Goal: Information Seeking & Learning: Learn about a topic

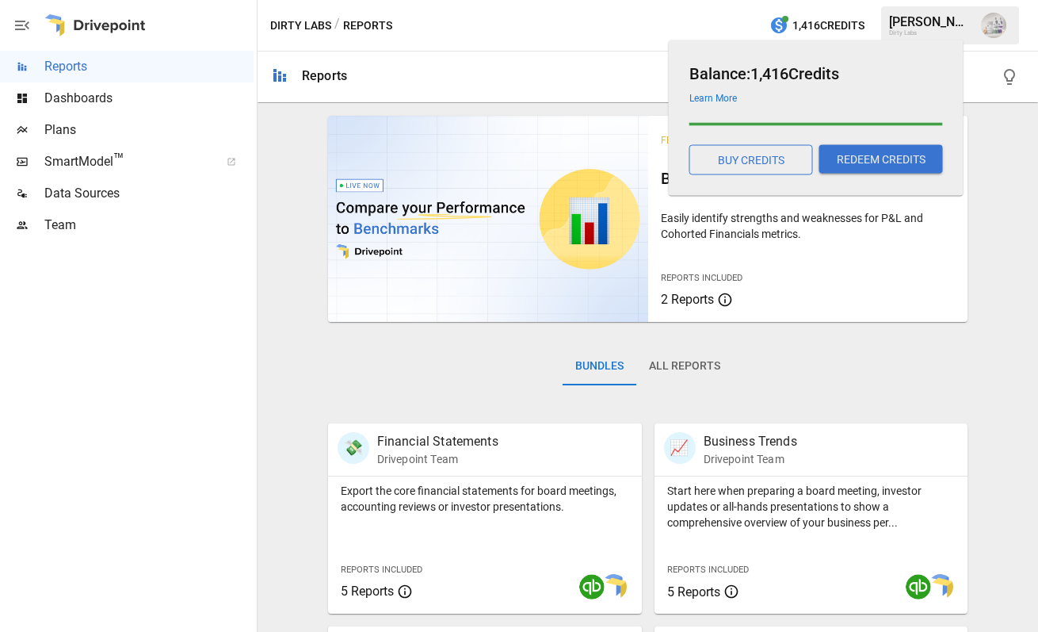
click at [927, 61] on h6 "Balance: 1,416 Credits" at bounding box center [817, 73] width 254 height 25
click at [588, 10] on div "Dirty Labs / Reports 1,416 Credits Emmanuelle J. Dirty Labs" at bounding box center [648, 25] width 781 height 51
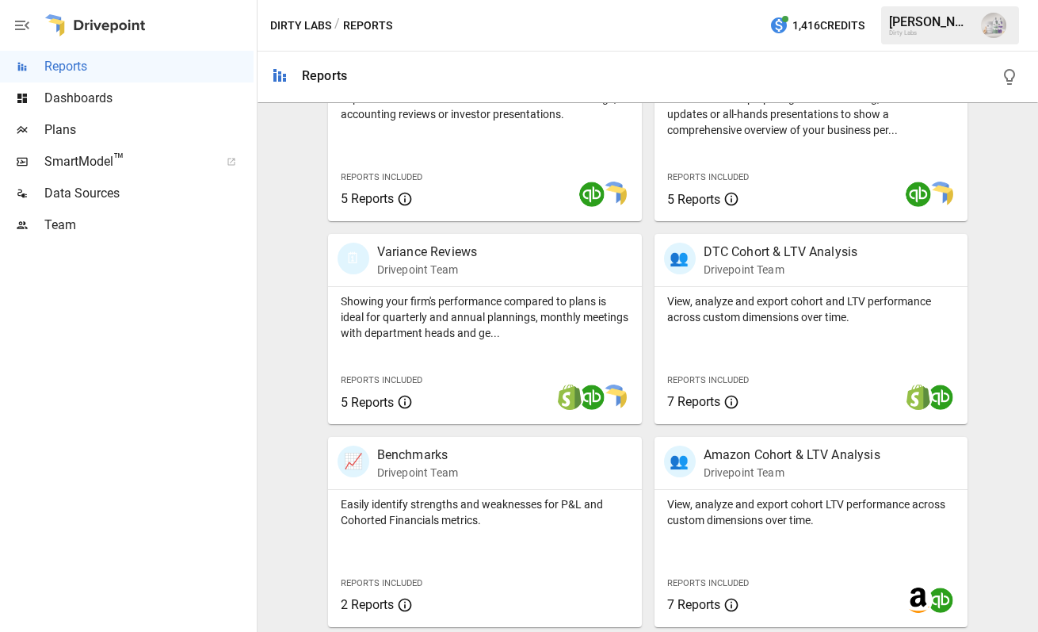
scroll to position [179, 0]
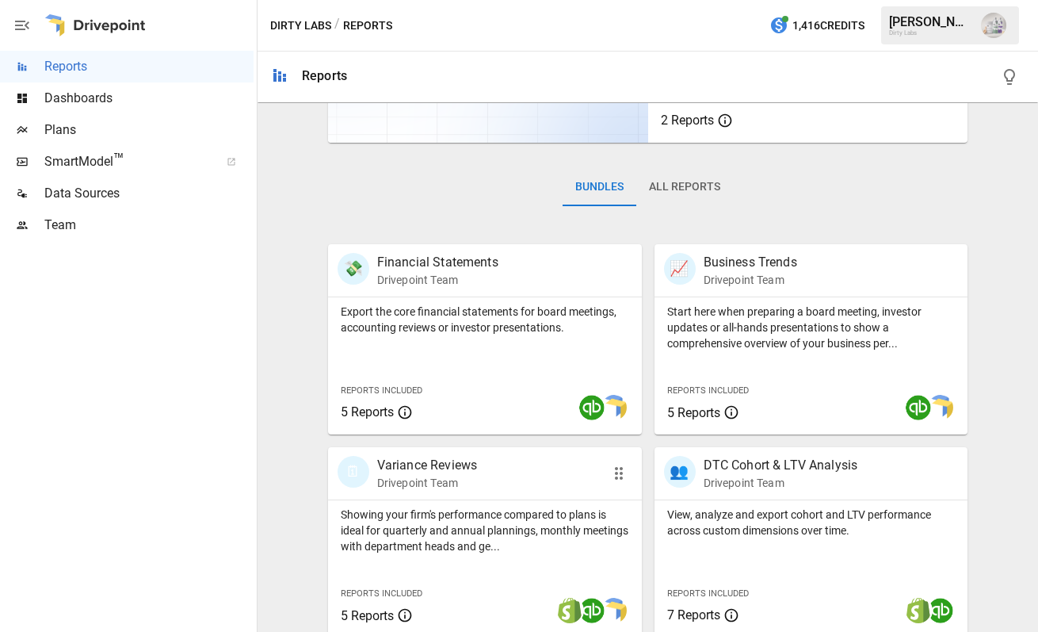
click at [458, 460] on p "Variance Reviews" at bounding box center [427, 465] width 100 height 19
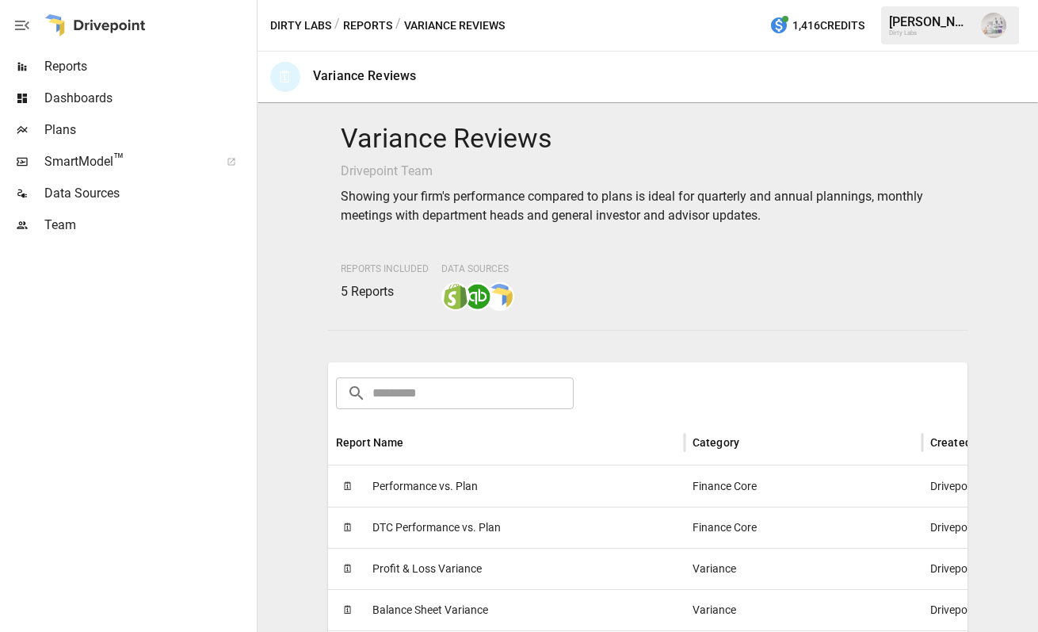
click at [450, 481] on span "Performance vs. Plan" at bounding box center [425, 486] width 105 height 40
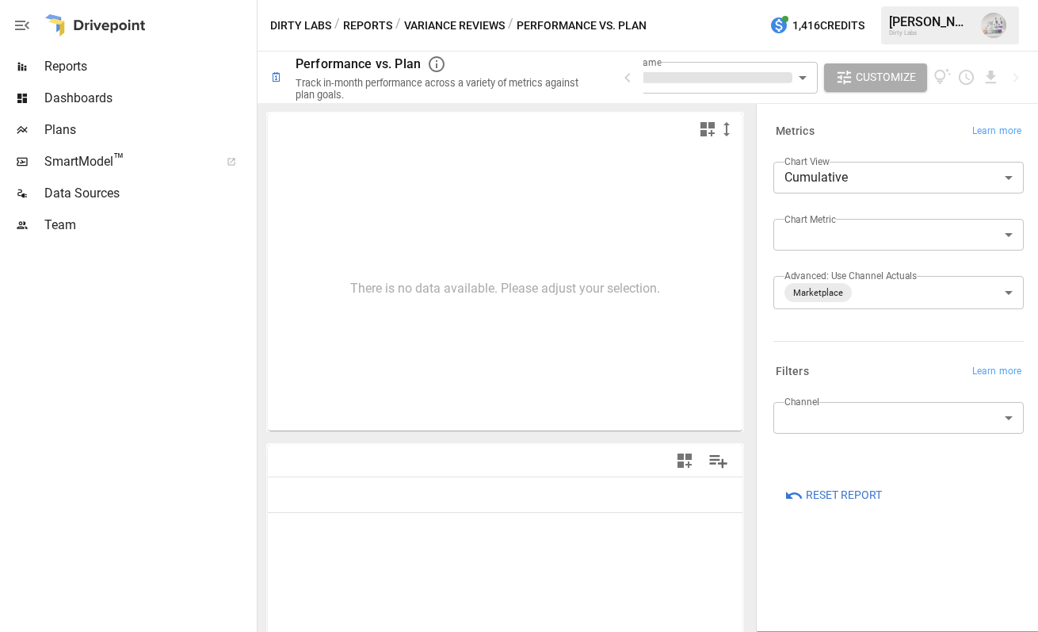
type input "**********"
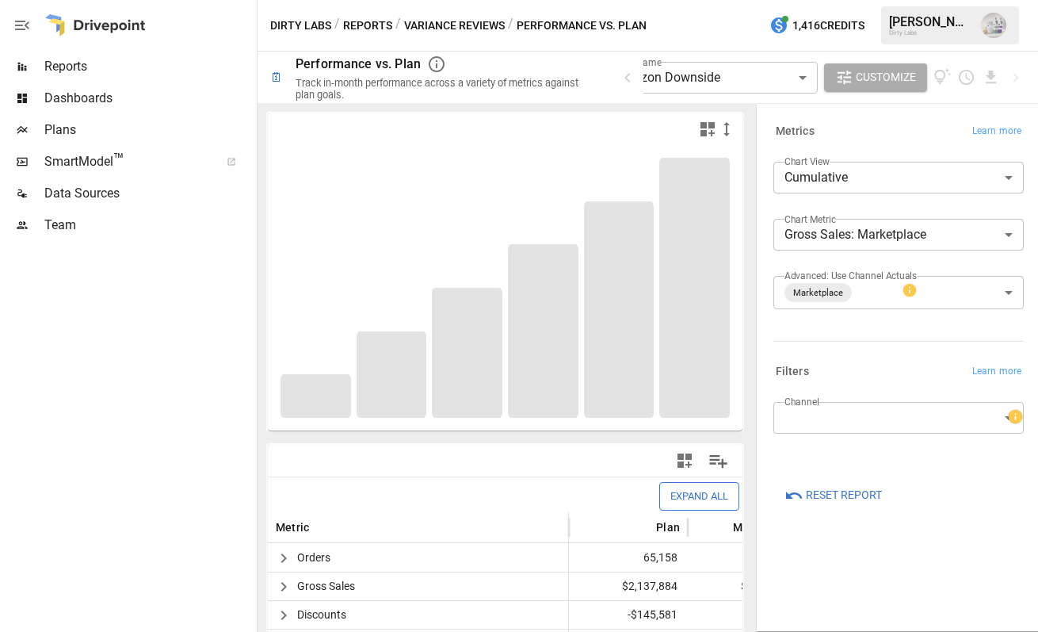
click at [107, 469] on div at bounding box center [127, 436] width 254 height 391
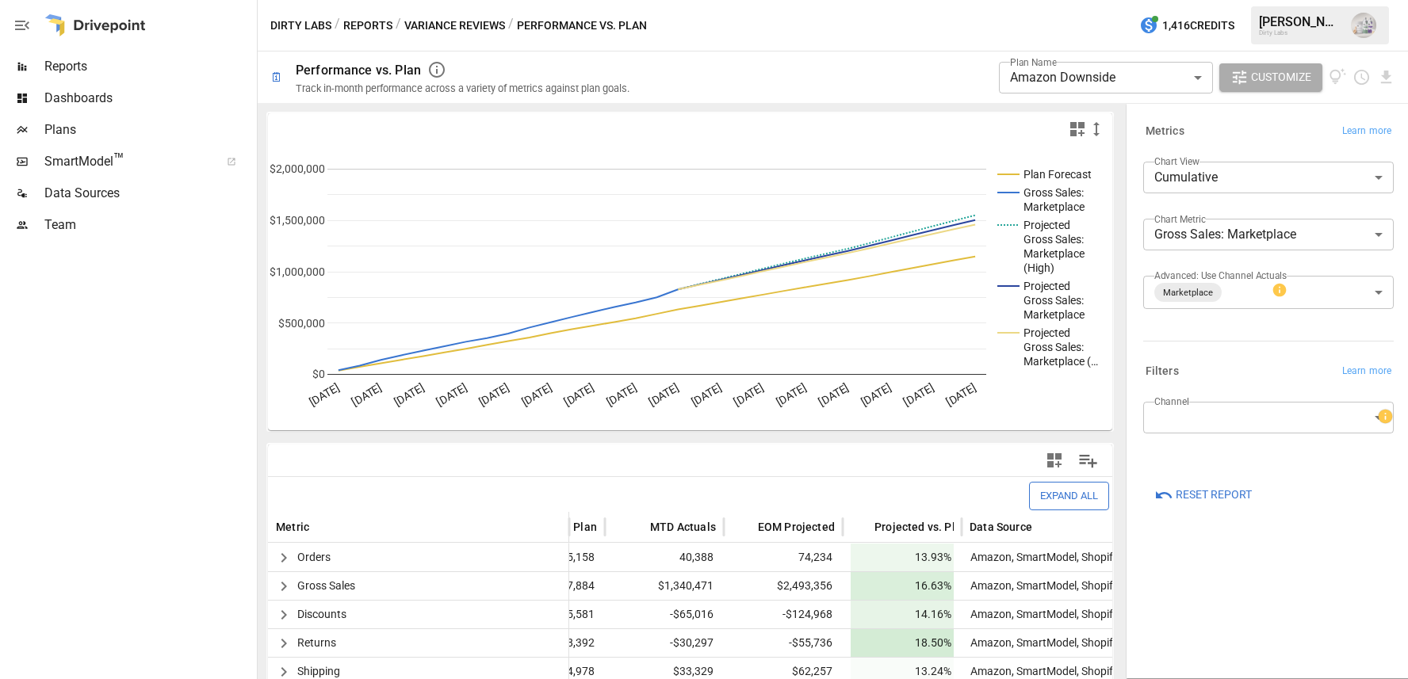
click at [1038, 0] on body "**********" at bounding box center [704, 0] width 1408 height 0
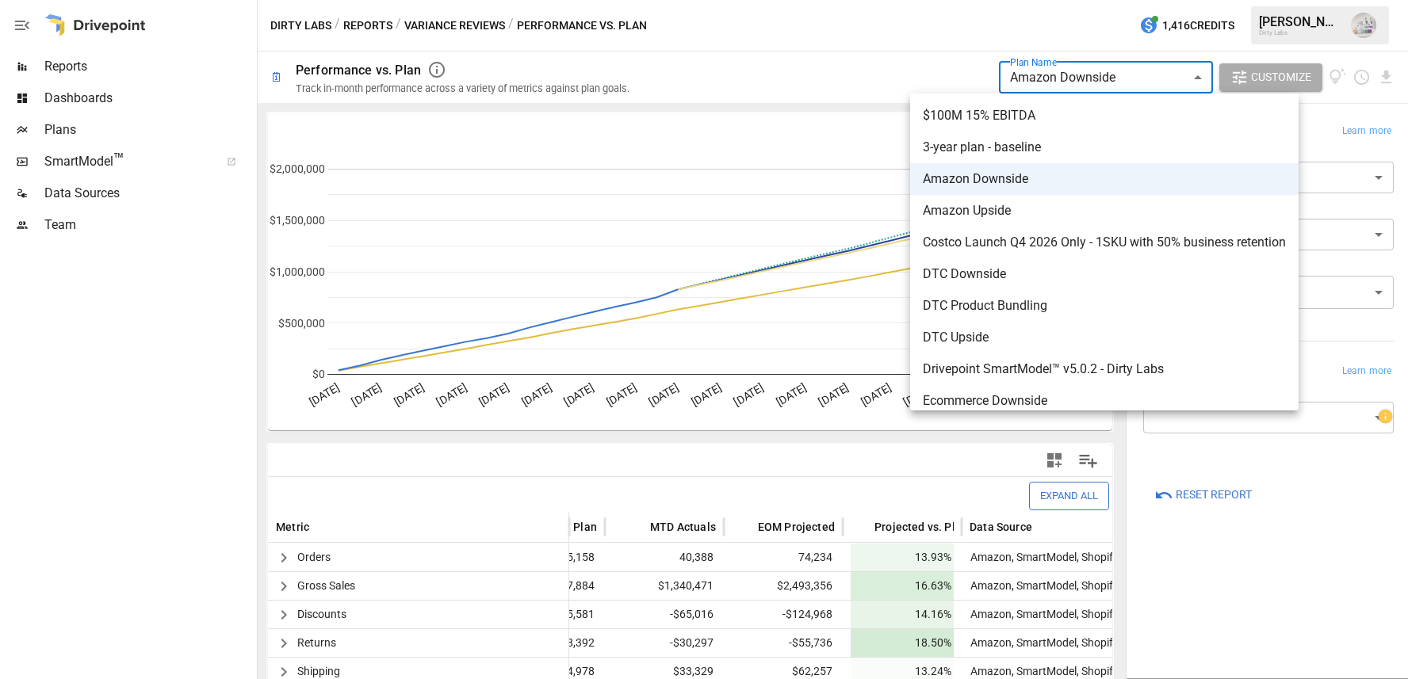
scroll to position [72, 0]
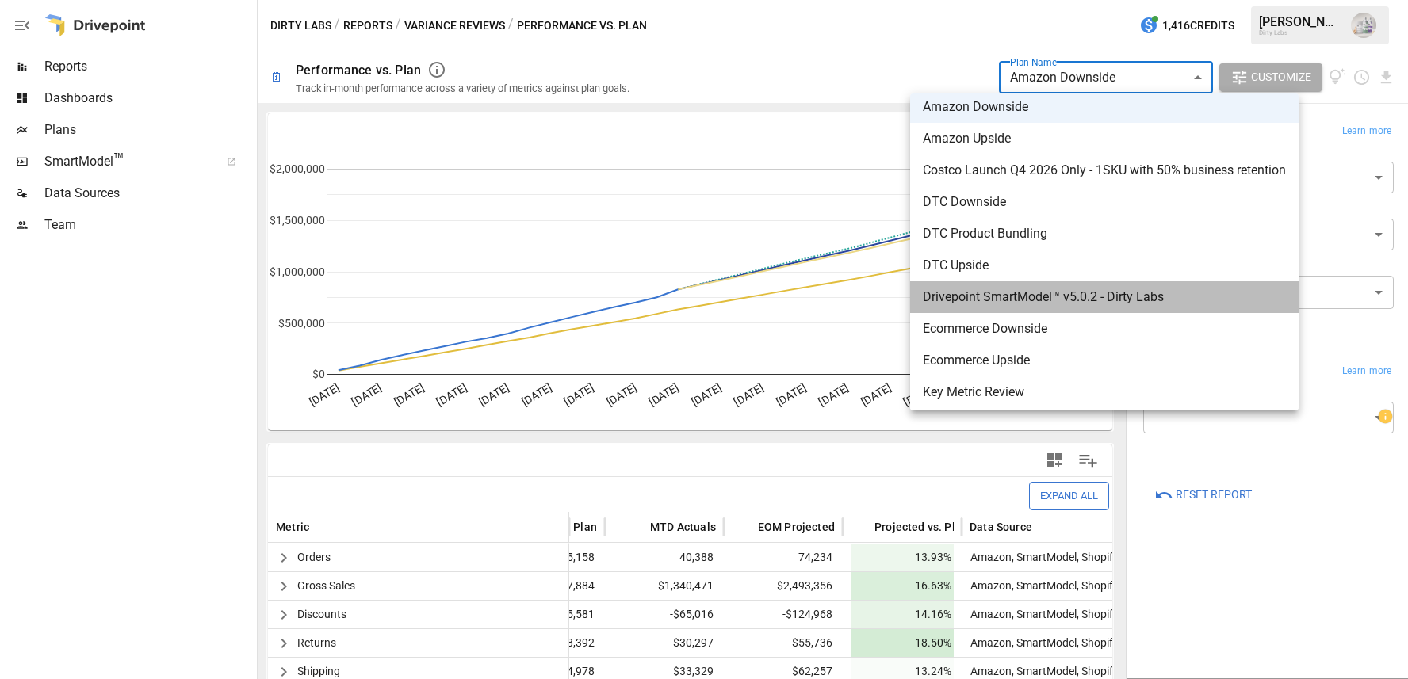
click at [1038, 304] on span "Drivepoint SmartModel™ v5.0.2 - Dirty Labs" at bounding box center [1104, 297] width 363 height 19
type input "**********"
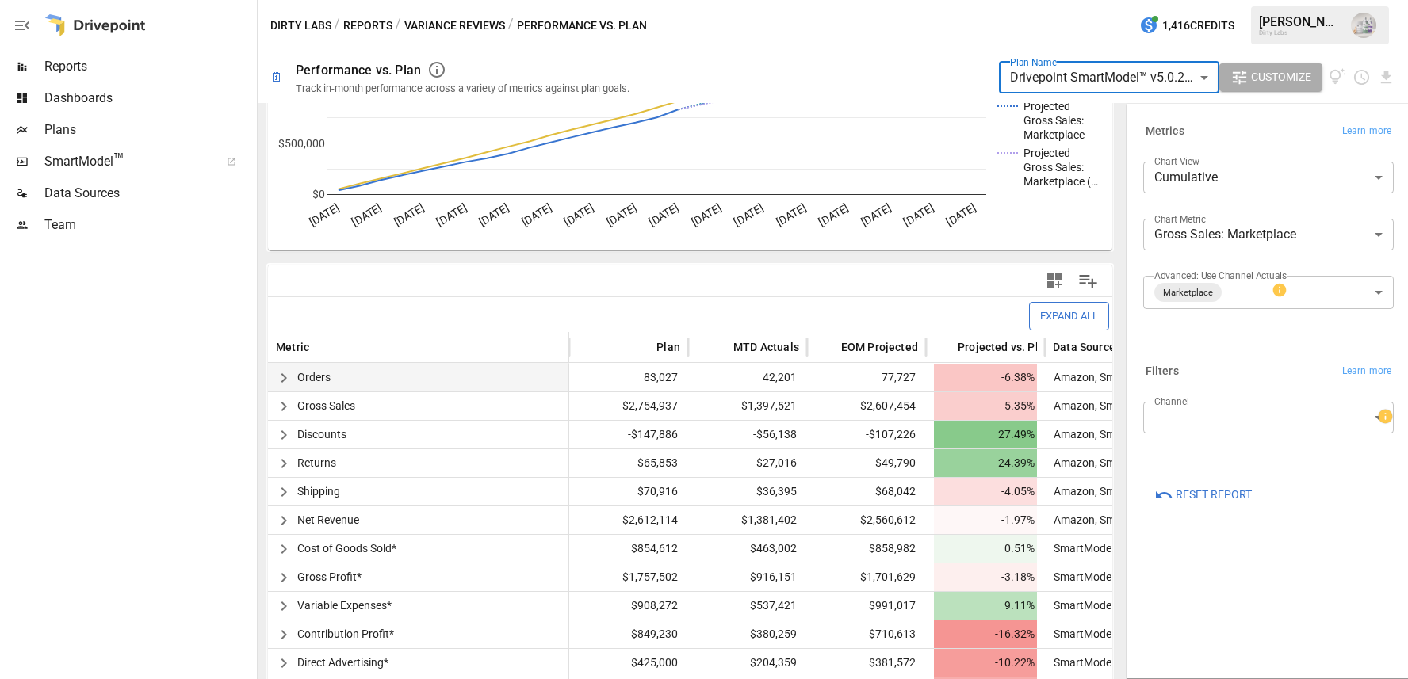
scroll to position [182, 0]
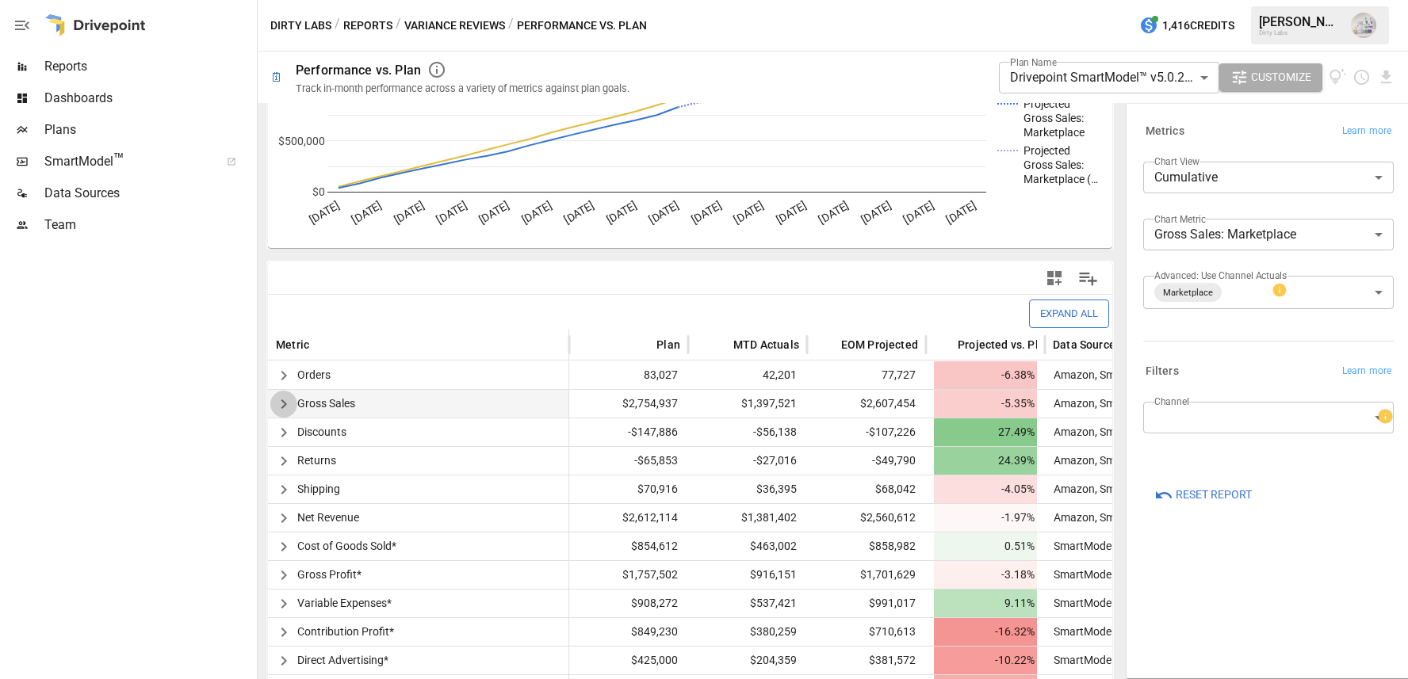
click at [277, 403] on icon "button" at bounding box center [283, 404] width 19 height 19
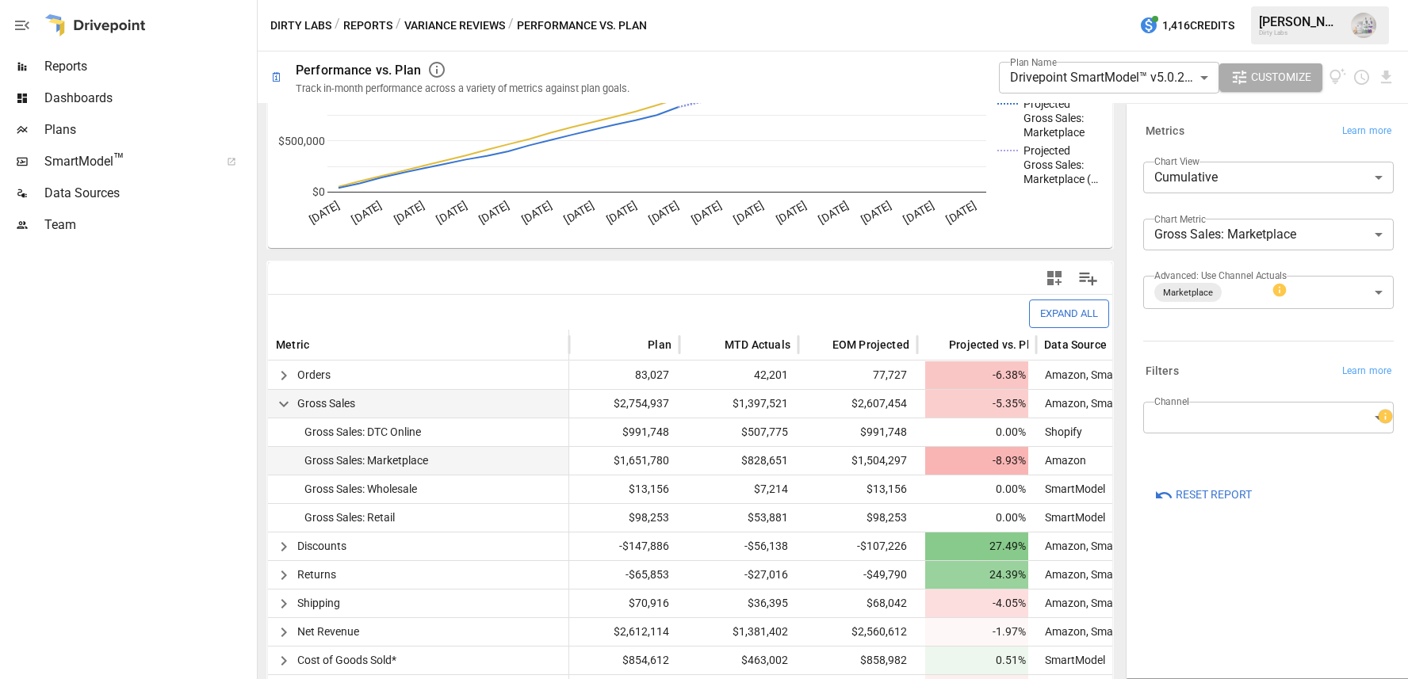
scroll to position [0, 2]
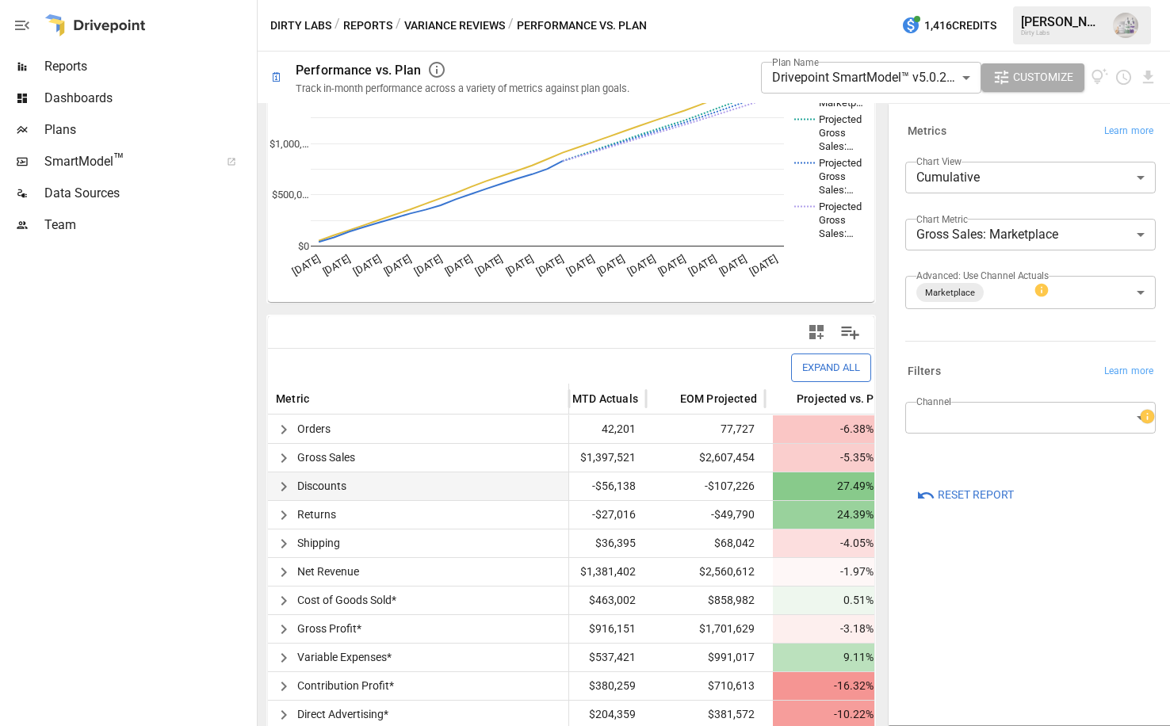
scroll to position [129, 0]
click at [285, 453] on icon "button" at bounding box center [283, 457] width 19 height 19
